Goal: Task Accomplishment & Management: Use online tool/utility

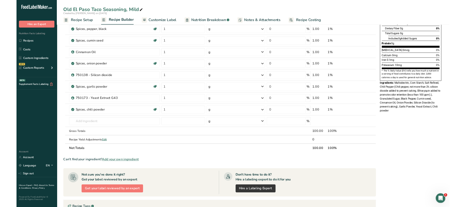
scroll to position [131, 0]
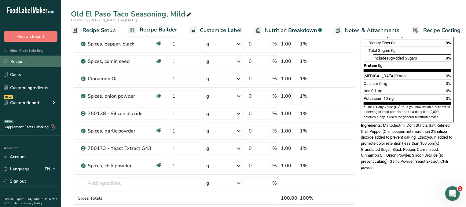
click at [35, 61] on link "Recipes" at bounding box center [30, 62] width 61 height 12
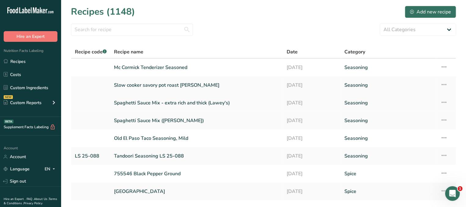
click at [150, 103] on link "Spaghetti Sauce Mix - extra rich and thick (Lawey's)" at bounding box center [196, 103] width 165 height 13
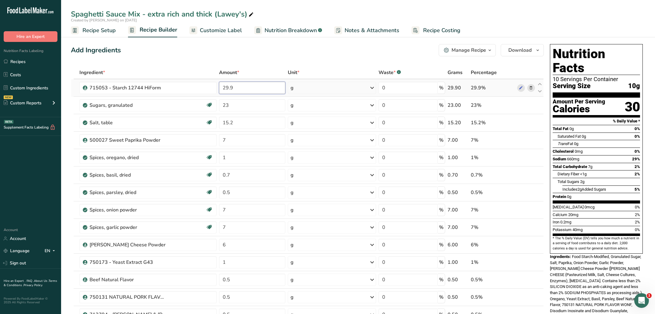
click at [240, 90] on input "29.9" at bounding box center [252, 88] width 66 height 12
drag, startPoint x: 249, startPoint y: 87, endPoint x: 79, endPoint y: 84, distance: 170.0
click at [219, 84] on input "29.9" at bounding box center [252, 88] width 66 height 12
type input "22.3"
click at [240, 105] on input "23" at bounding box center [252, 105] width 66 height 12
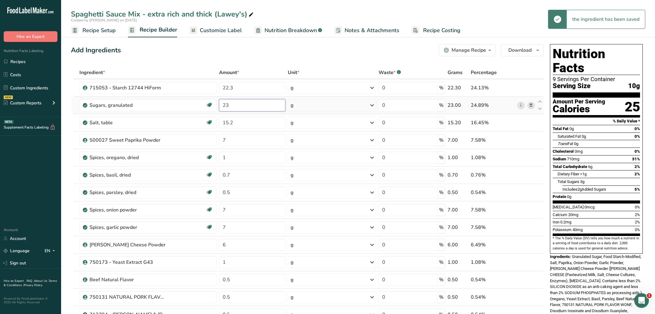
drag, startPoint x: 238, startPoint y: 105, endPoint x: 185, endPoint y: 101, distance: 53.4
click at [219, 101] on input "23" at bounding box center [252, 105] width 66 height 12
type input "20"
click at [240, 129] on div "Ingredient * Amount * Unit * Waste * .a-a{fill:#347362;}.b-a{fill:#fff;} Grams …" at bounding box center [307, 231] width 473 height 330
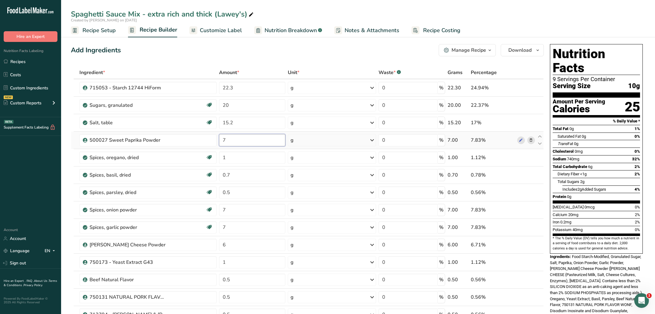
drag, startPoint x: 241, startPoint y: 139, endPoint x: 214, endPoint y: 139, distance: 26.9
click at [219, 139] on input "7" at bounding box center [252, 140] width 66 height 12
type input "9"
click at [237, 159] on input "1" at bounding box center [252, 157] width 66 height 12
drag, startPoint x: 239, startPoint y: 158, endPoint x: 181, endPoint y: 162, distance: 57.9
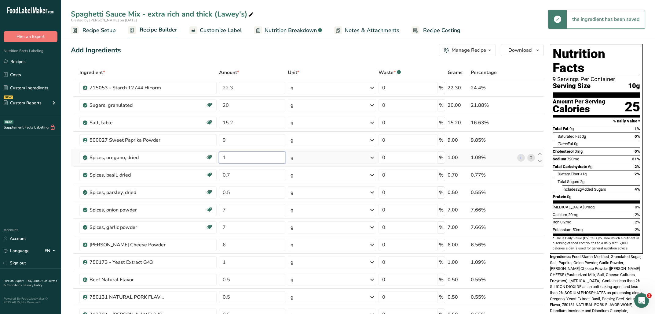
click at [219, 162] on input "1" at bounding box center [252, 157] width 66 height 12
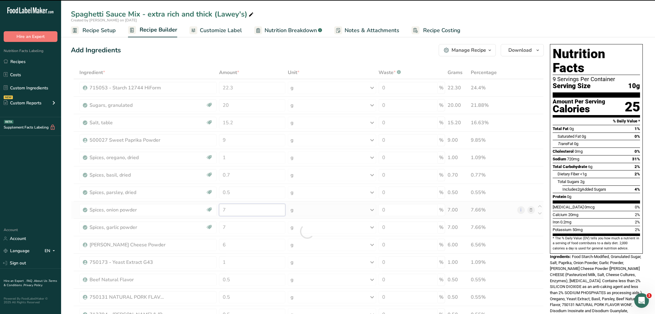
drag, startPoint x: 238, startPoint y: 207, endPoint x: 199, endPoint y: 207, distance: 39.1
click at [219, 207] on input "7" at bounding box center [252, 210] width 66 height 12
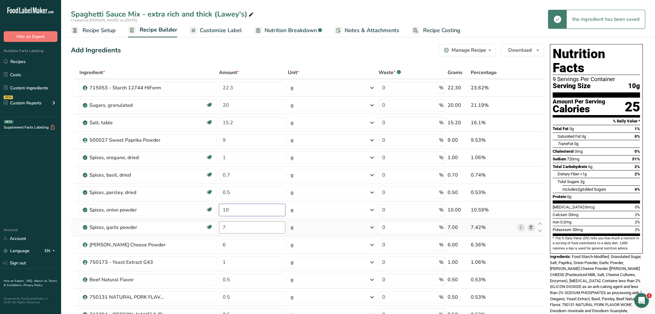
type input "10"
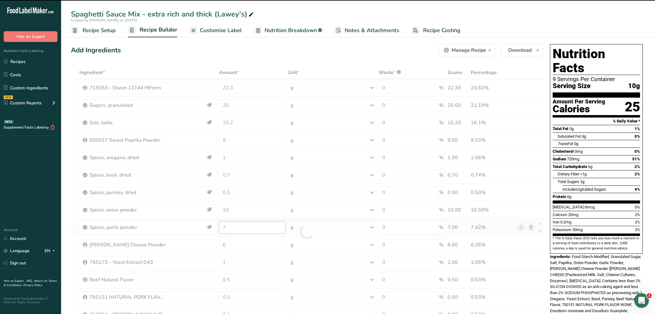
drag, startPoint x: 245, startPoint y: 232, endPoint x: 185, endPoint y: 232, distance: 59.6
click at [219, 232] on input "7" at bounding box center [252, 227] width 66 height 12
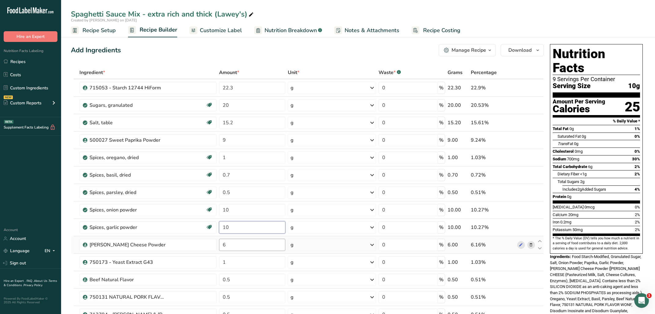
type input "10"
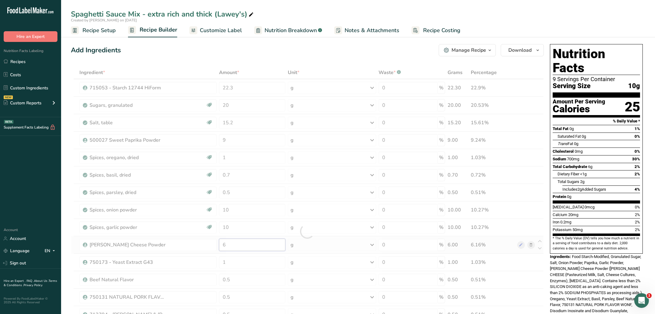
click at [243, 249] on input "6" at bounding box center [252, 244] width 66 height 12
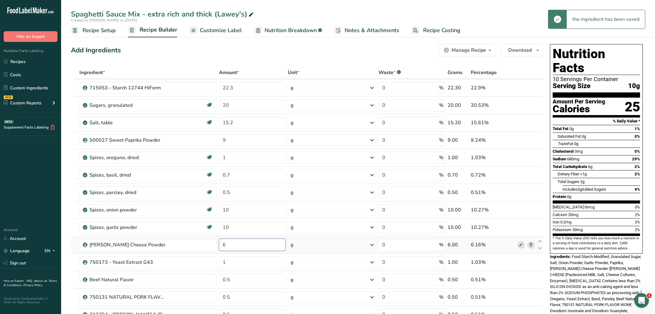
drag, startPoint x: 245, startPoint y: 246, endPoint x: 196, endPoint y: 245, distance: 49.8
click at [219, 245] on input "6" at bounding box center [252, 244] width 66 height 12
type input "10"
click at [233, 264] on input "1" at bounding box center [252, 262] width 66 height 12
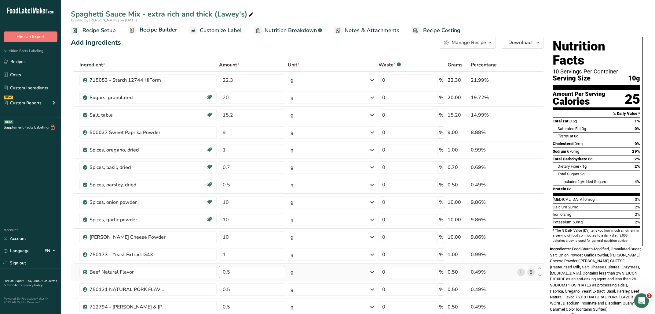
scroll to position [65, 0]
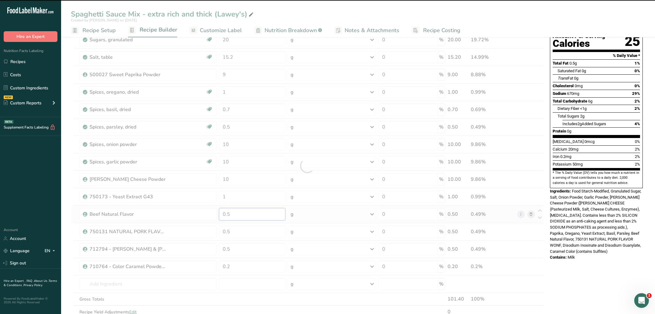
drag, startPoint x: 240, startPoint y: 213, endPoint x: 200, endPoint y: 215, distance: 40.1
click at [219, 215] on input "0.5" at bounding box center [252, 214] width 66 height 12
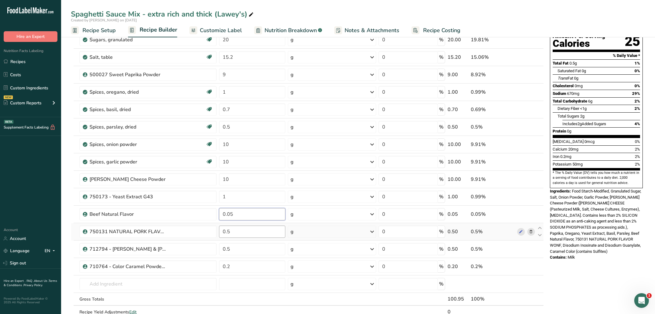
type input "0.05"
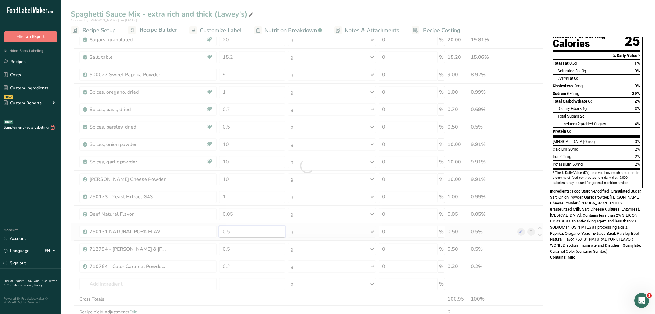
drag, startPoint x: 227, startPoint y: 229, endPoint x: 217, endPoint y: 228, distance: 10.2
click at [219, 228] on input "0.5" at bounding box center [252, 231] width 66 height 12
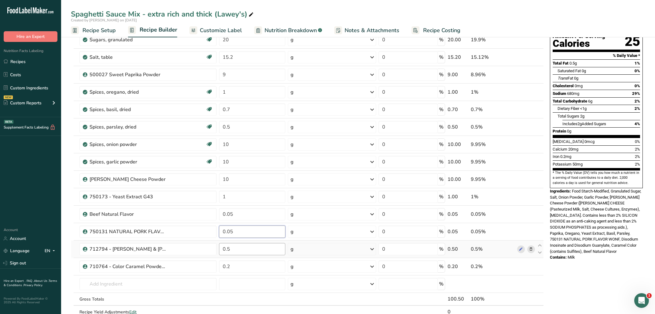
type input "0.05"
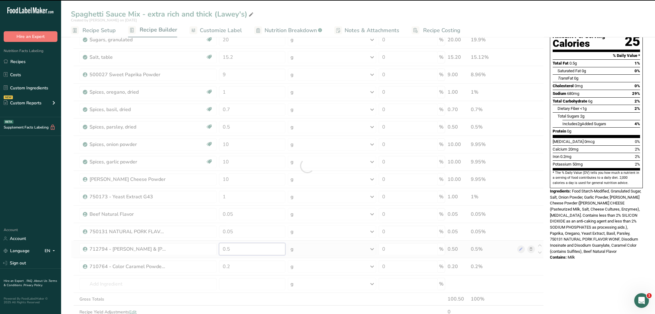
drag, startPoint x: 238, startPoint y: 251, endPoint x: 210, endPoint y: 249, distance: 27.6
click at [219, 249] on input "0.5" at bounding box center [252, 249] width 66 height 12
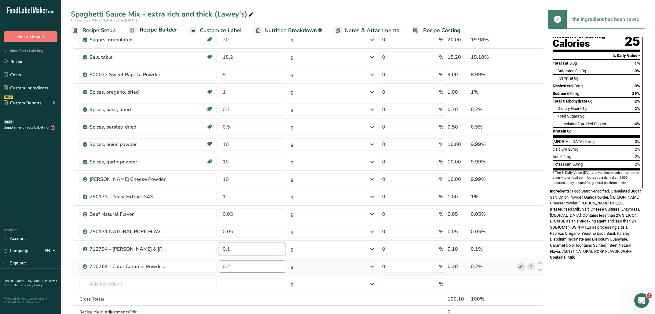
type input "0.1"
click at [241, 263] on input "0.2" at bounding box center [252, 266] width 66 height 12
type input "0.1"
click at [589, 284] on div "Nutrition Facts 10 Servings Per Container Serving Size 10g Amount Per Serving C…" at bounding box center [597, 261] width 98 height 571
click at [608, 251] on div "Nutrition Facts 10 Servings Per Container Serving Size 10g Amount Per Serving C…" at bounding box center [597, 121] width 98 height 290
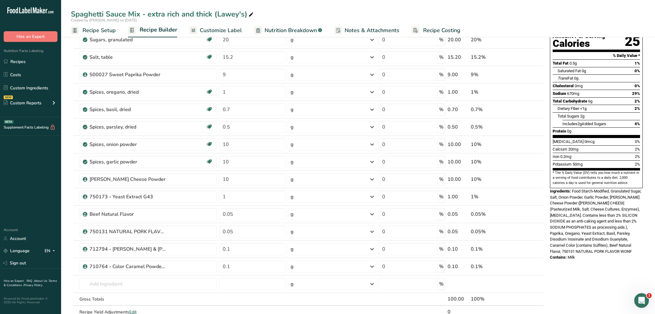
scroll to position [0, 0]
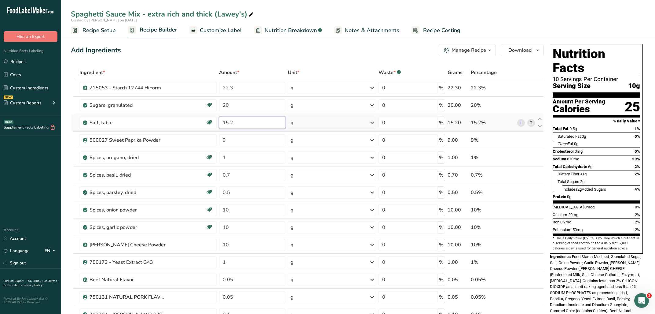
click at [246, 126] on input "15.2" at bounding box center [252, 122] width 66 height 12
click at [579, 193] on div "Protein 0g" at bounding box center [596, 197] width 87 height 8
click at [244, 119] on input "15.1" at bounding box center [252, 122] width 66 height 12
type input "15"
click at [251, 87] on input "22.3" at bounding box center [252, 88] width 66 height 12
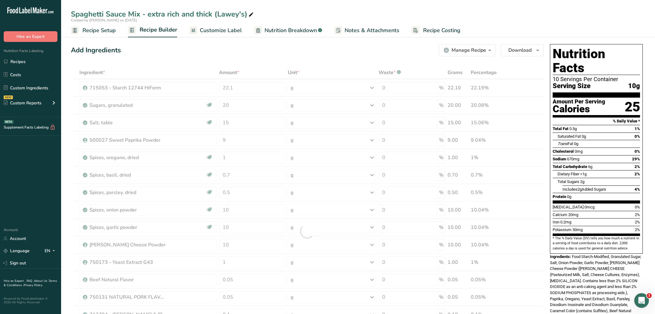
click at [609, 170] on div "Dietary Fiber <1g 2%" at bounding box center [599, 174] width 83 height 8
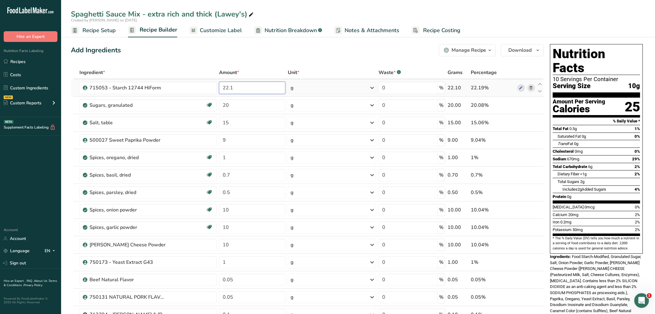
click at [252, 89] on input "22.1" at bounding box center [252, 88] width 66 height 12
type input "22.5"
click at [613, 170] on div "Dietary Fiber <1g 2%" at bounding box center [599, 174] width 83 height 8
click at [244, 89] on input "22.5" at bounding box center [252, 88] width 66 height 12
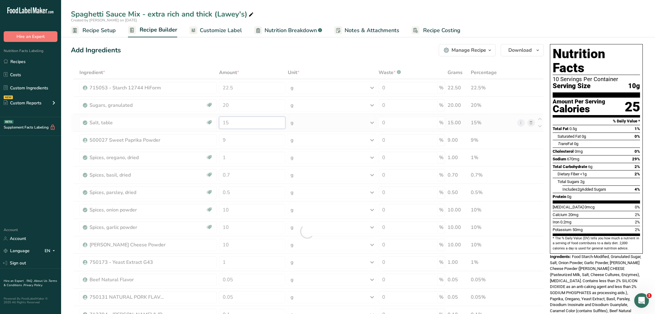
click at [245, 120] on input "15" at bounding box center [252, 122] width 66 height 12
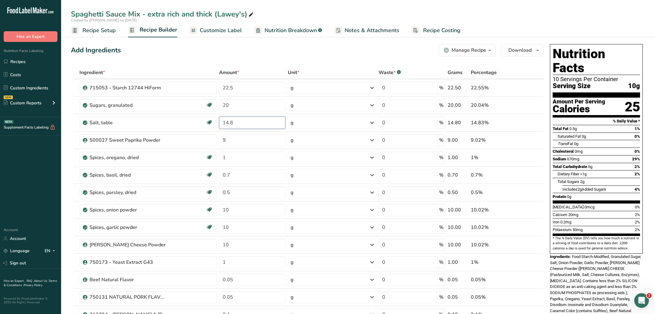
type input "14.8"
click at [609, 189] on section "Total Fat 0.5g 1% Saturated Fat 0g 0% Trans Fat 0g [MEDICAL_DATA] 0mg 0% Sodium…" at bounding box center [596, 164] width 87 height 78
click at [256, 91] on input "22.5" at bounding box center [252, 88] width 66 height 12
type input "22.7"
click at [629, 178] on div "Total Sugars 2g" at bounding box center [599, 182] width 83 height 8
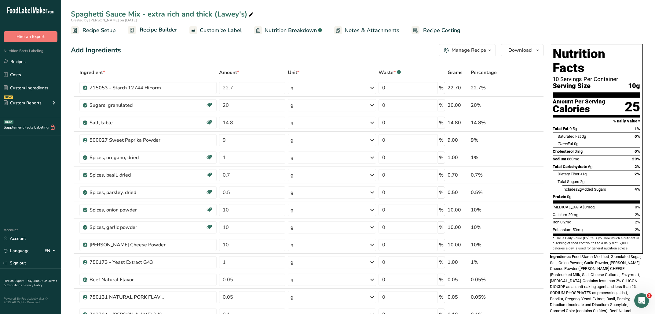
click at [225, 30] on span "Customize Label" at bounding box center [221, 30] width 42 height 8
